Goal: Task Accomplishment & Management: Manage account settings

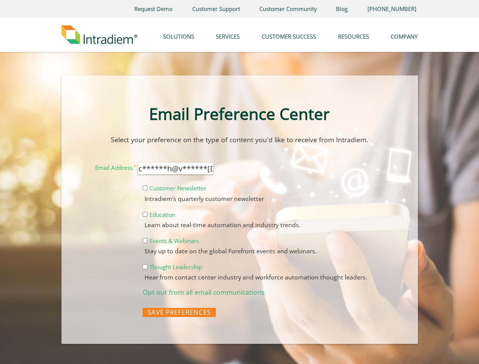
click at [239, 182] on form "Email Address c******h@v******[DOMAIN_NAME] Customer Newsletter Intradiem's qua…" at bounding box center [240, 239] width 320 height 163
click at [405, 35] on link "Company" at bounding box center [404, 35] width 27 height 20
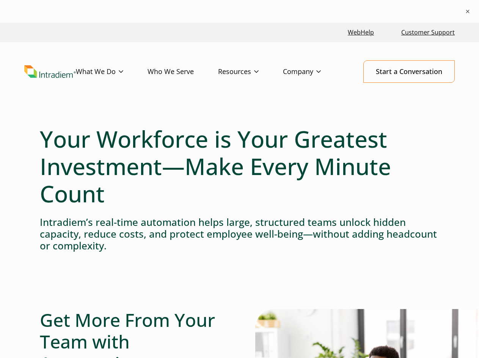
click at [239, 190] on h1 "Your Workforce is Your Greatest Investment—Make Every Minute Count" at bounding box center [240, 166] width 400 height 82
click at [468, 11] on button "×" at bounding box center [468, 12] width 8 height 8
